Goal: Task Accomplishment & Management: Complete application form

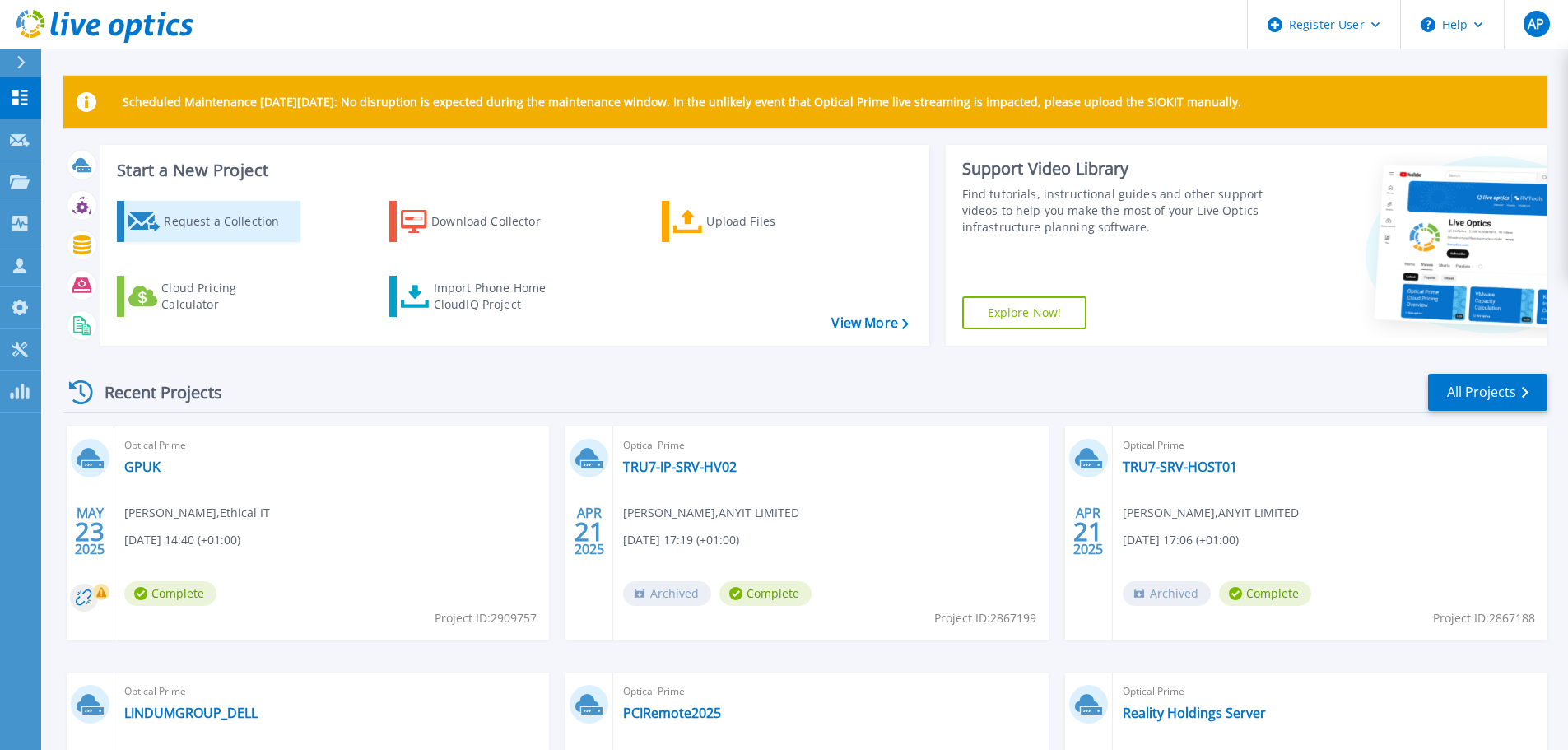
click at [194, 238] on link "Request a Collection" at bounding box center [209, 221] width 184 height 41
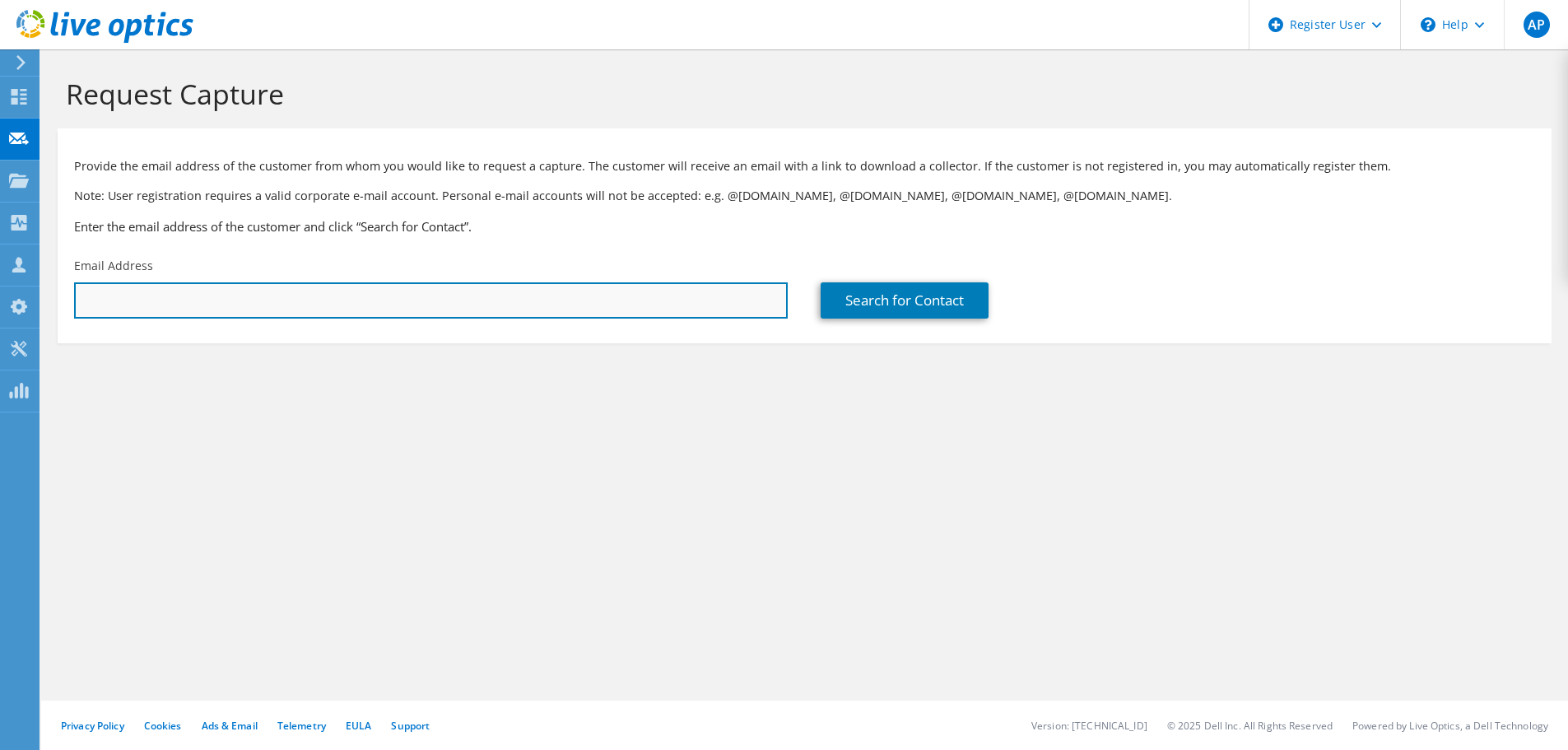
click at [314, 284] on input "text" at bounding box center [430, 300] width 713 height 36
paste input "Wimbledon Quarter"
type input "Wimbledon Quarter"
paste input "shaya@chipsystems.com"
type input "shaya@chipsystems.com"
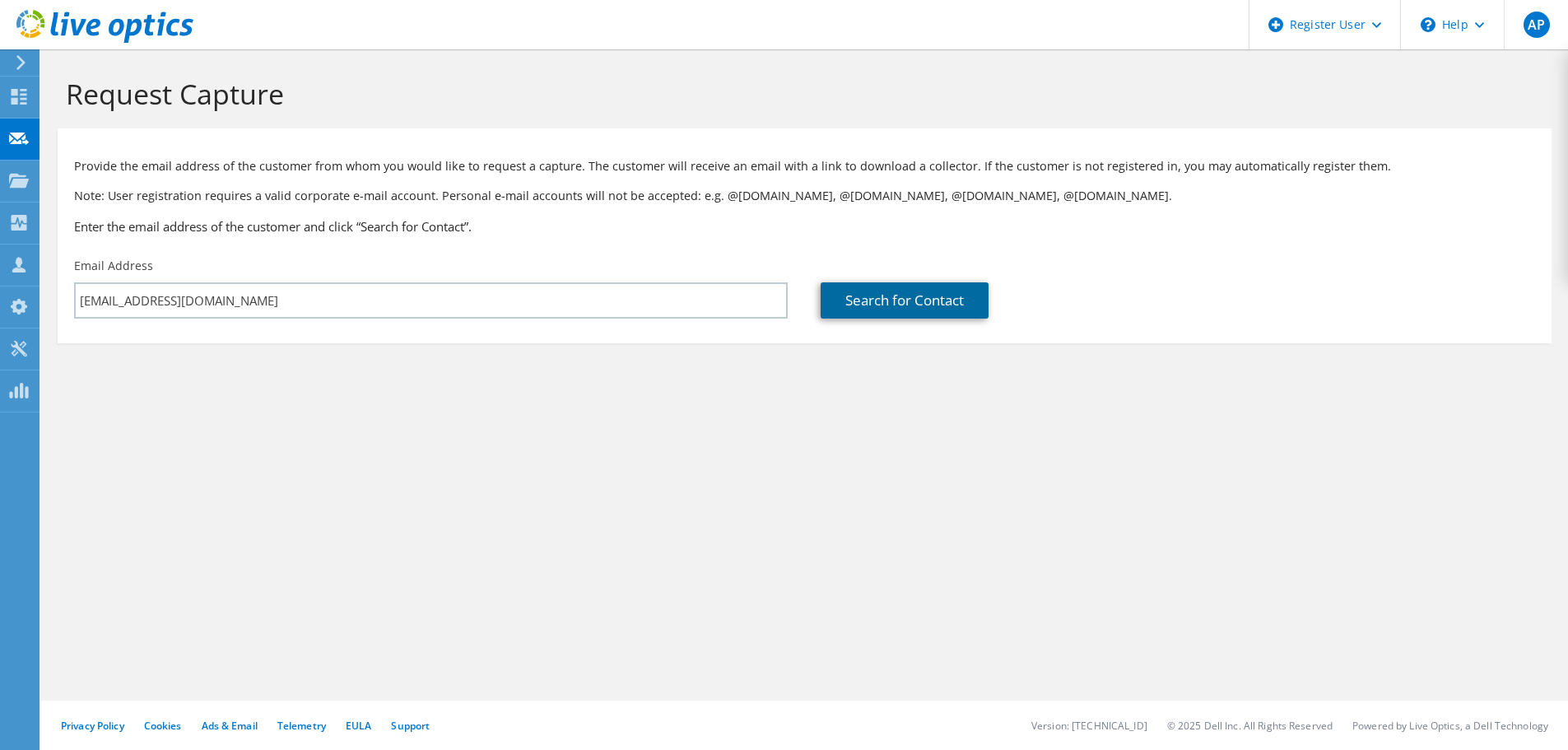
click at [849, 283] on link "Search for Contact" at bounding box center [904, 300] width 168 height 36
type input "CHIP SYSTEMS LIMITED"
type input "Shaya"
type input "Galpert"
type input "United Kingdom"
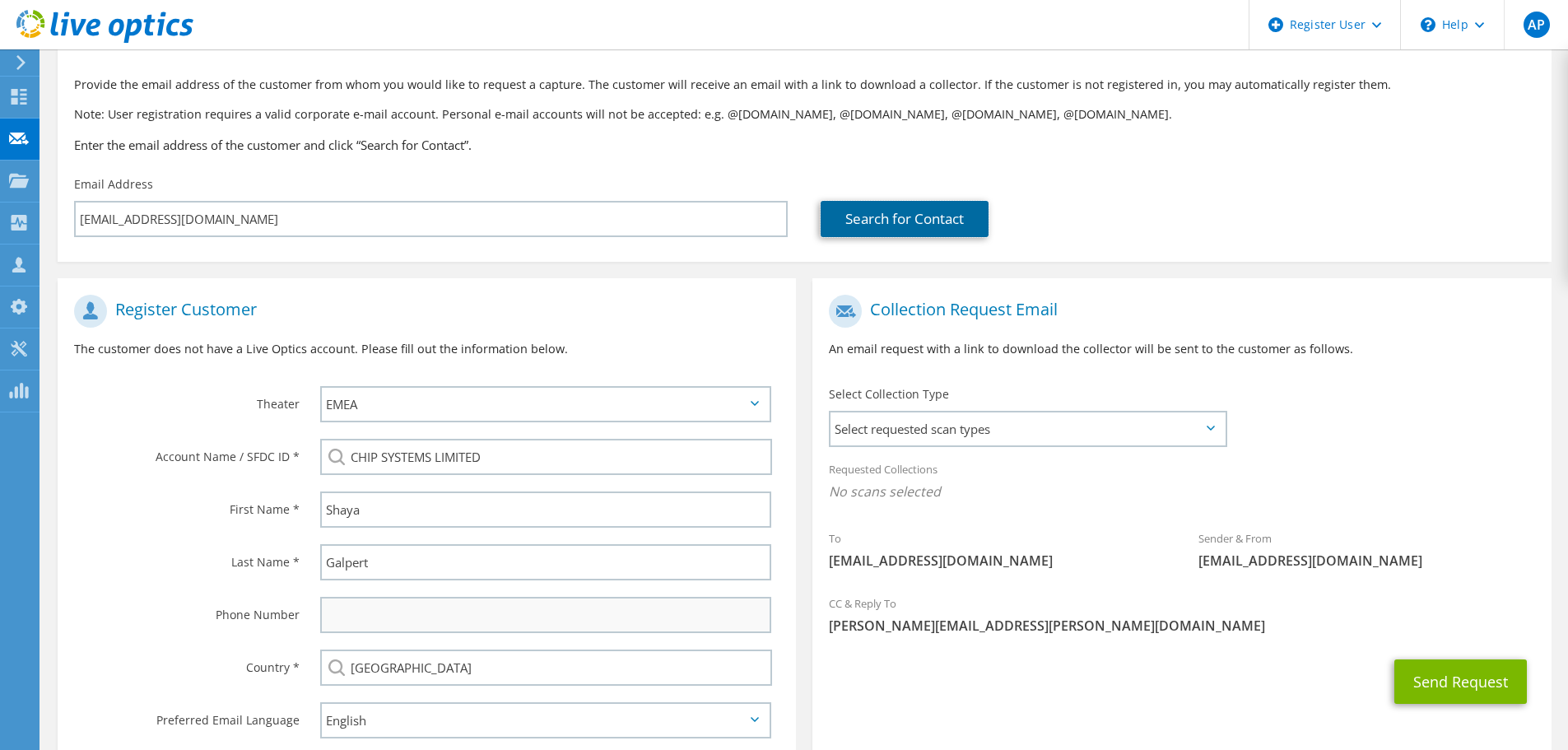
scroll to position [185, 0]
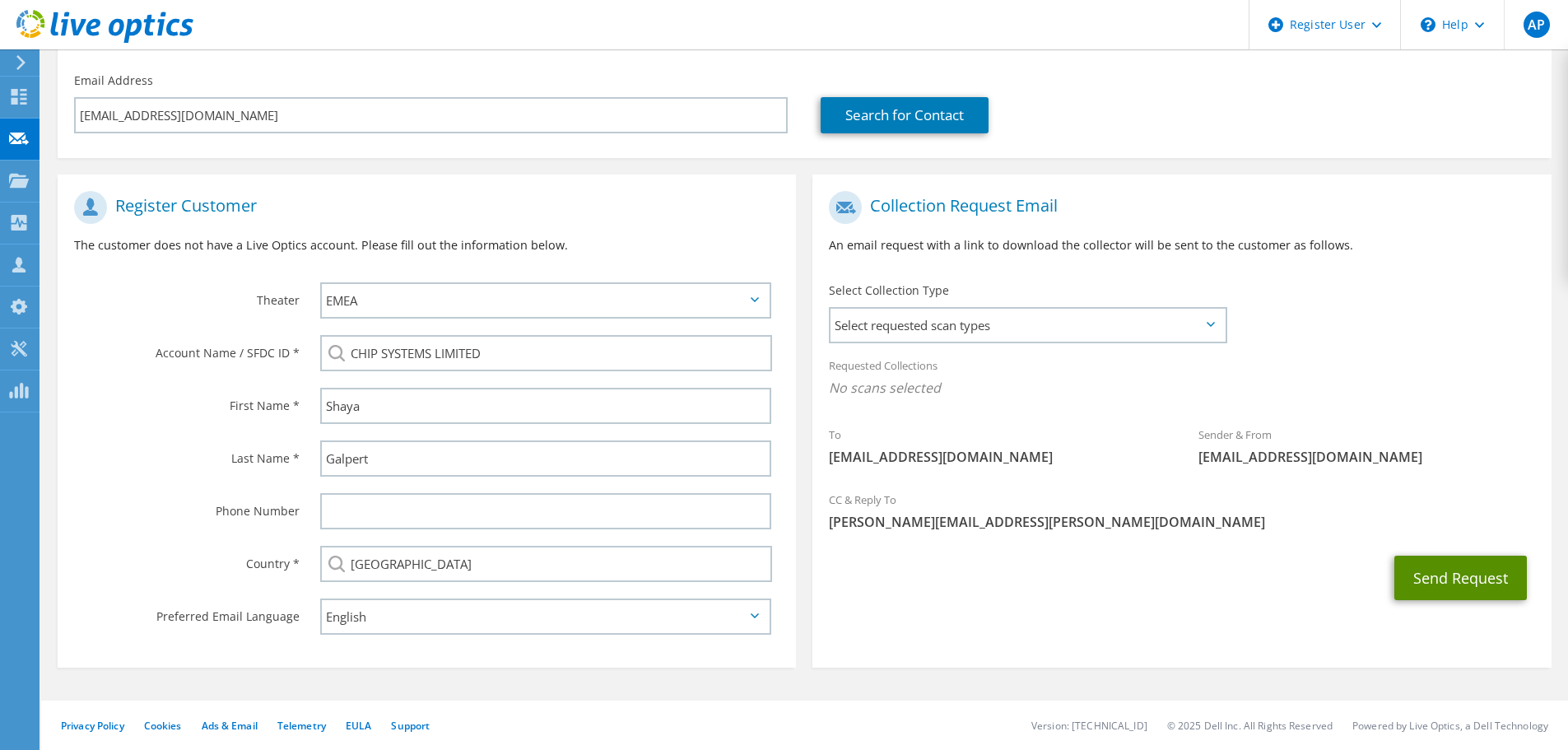
click at [1429, 578] on button "Send Request" at bounding box center [1461, 578] width 132 height 44
